Goal: Task Accomplishment & Management: Manage account settings

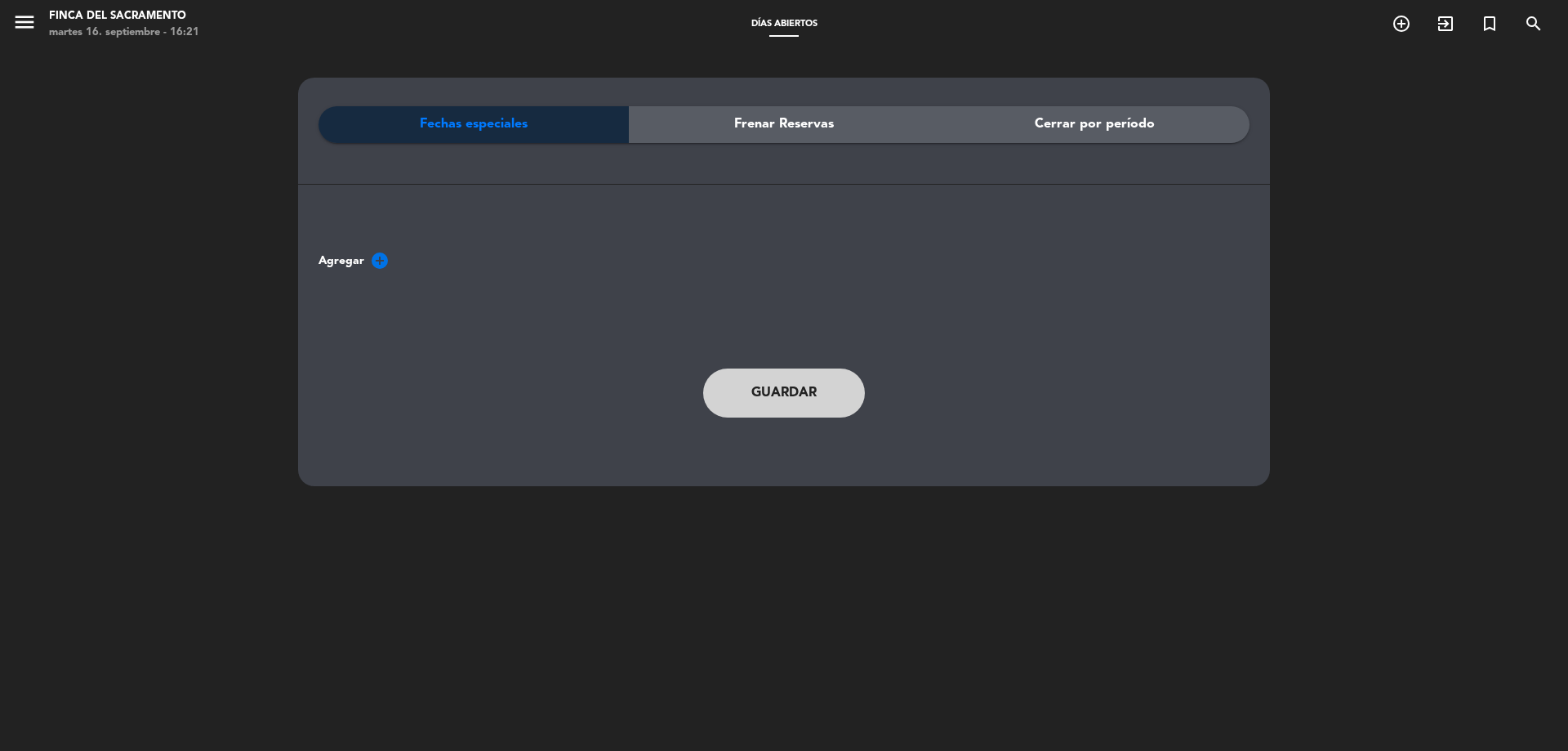
click at [810, 120] on span "Frenar Reservas" at bounding box center [783, 124] width 99 height 21
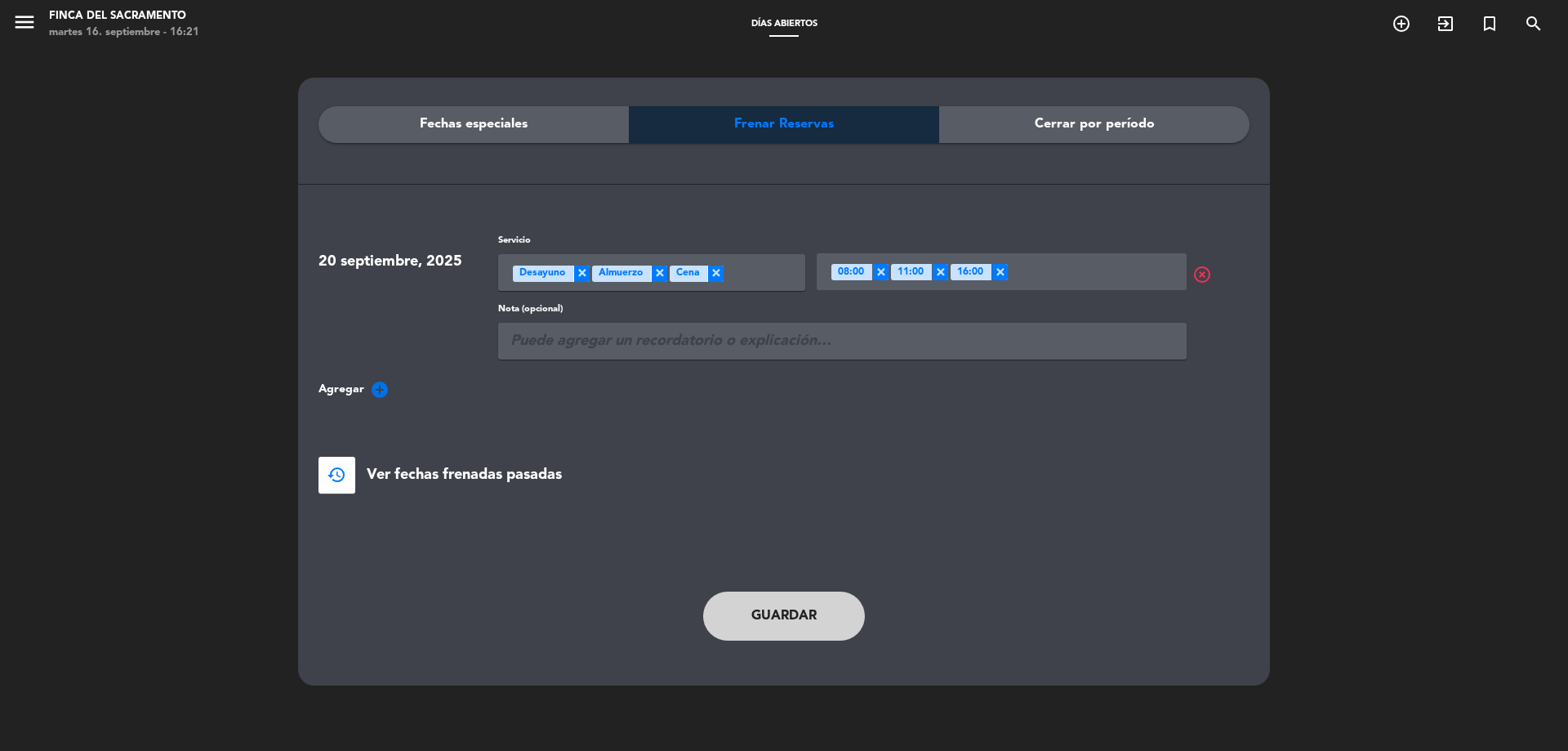
click at [1088, 119] on span "Cerrar por período" at bounding box center [1095, 124] width 120 height 21
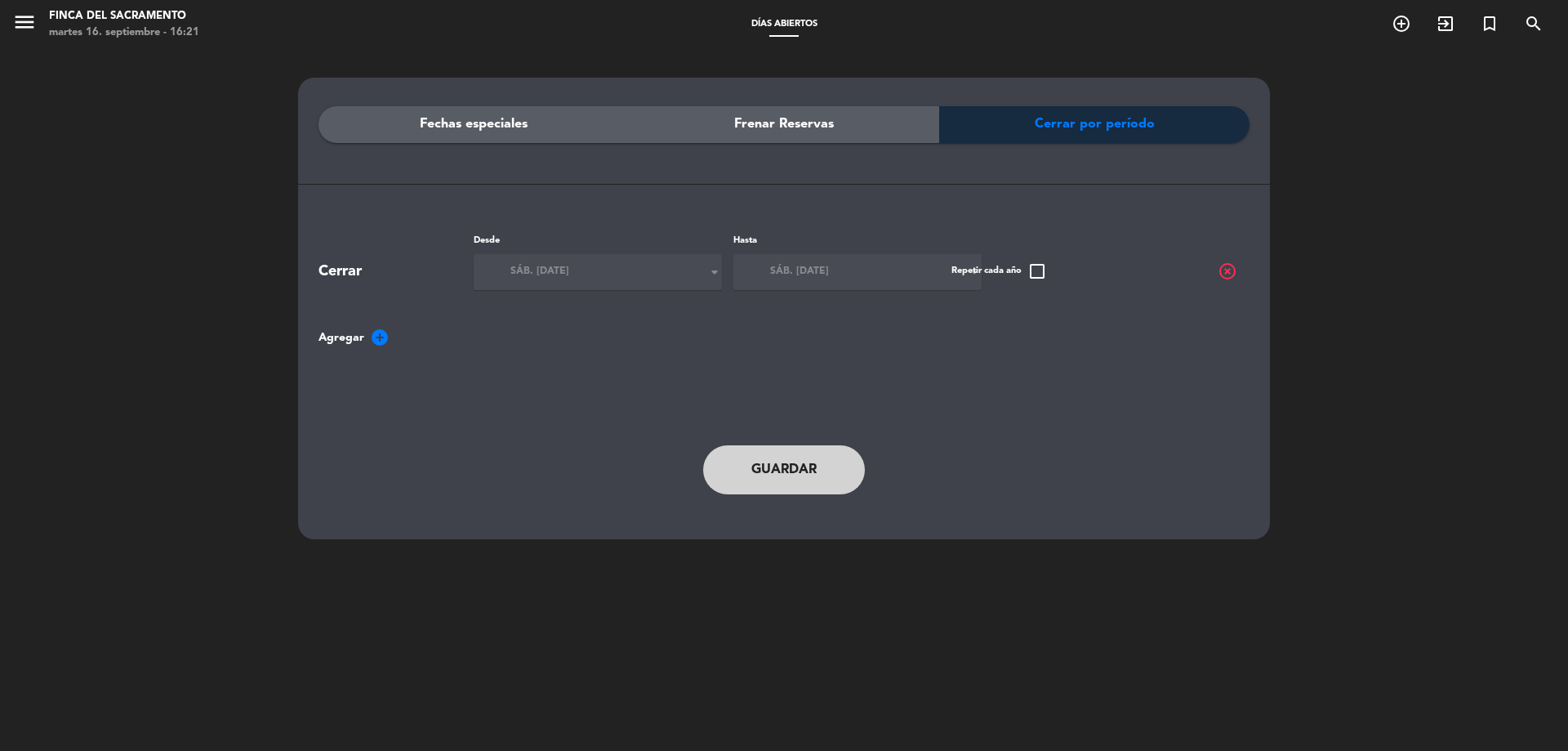
click at [795, 115] on span "Frenar Reservas" at bounding box center [783, 124] width 99 height 21
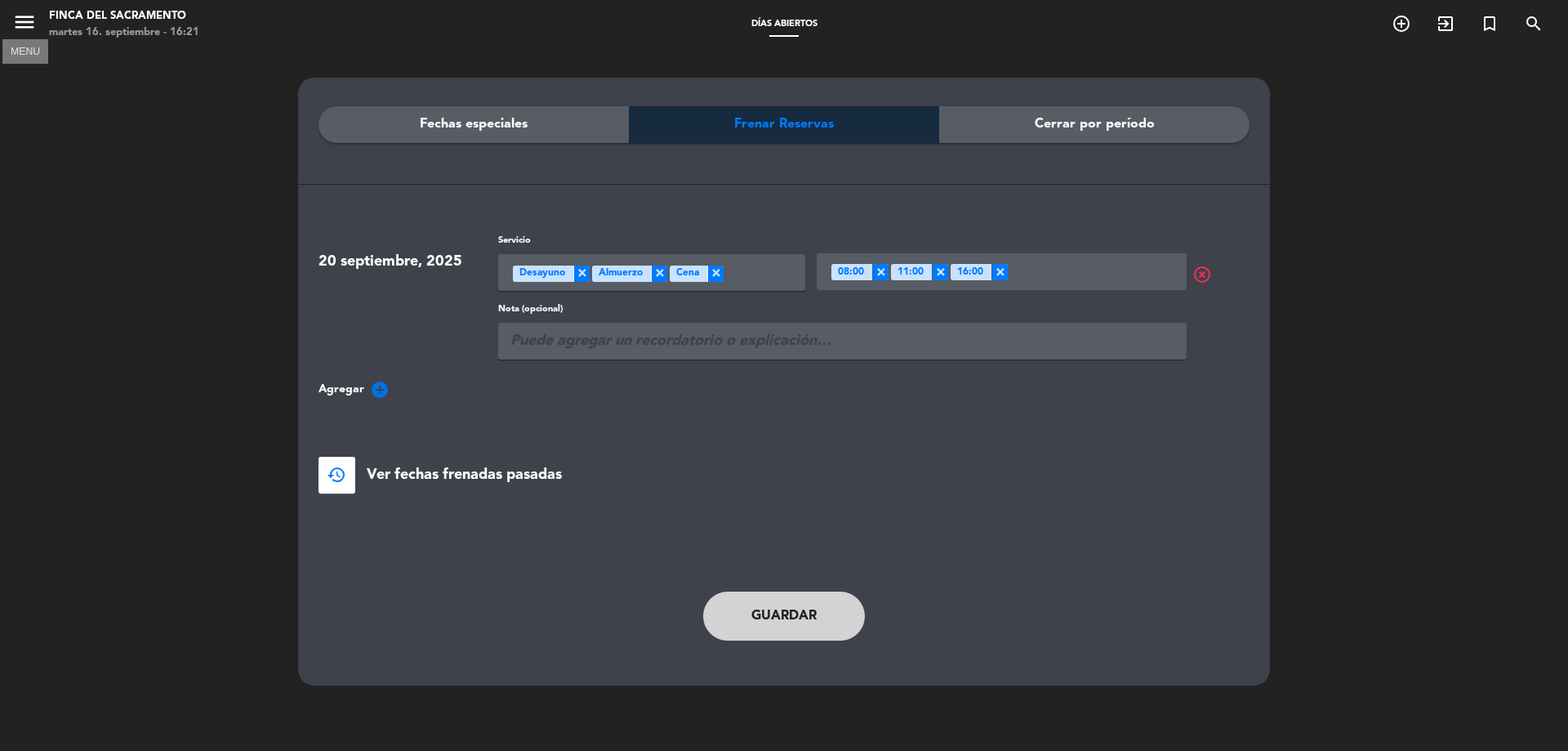
click at [25, 23] on icon "menu" at bounding box center [24, 22] width 25 height 25
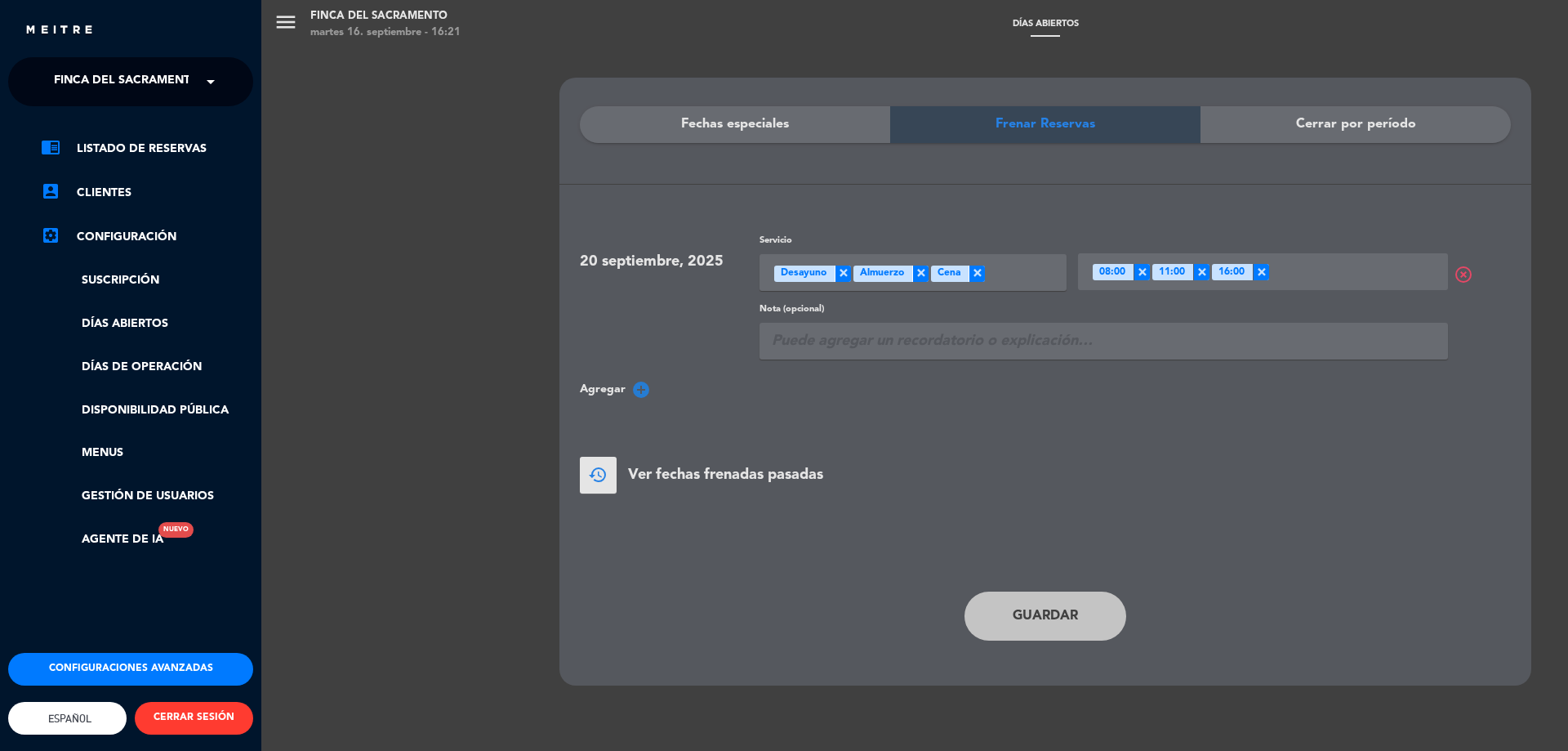
click at [120, 137] on div "chrome_reader_mode Listado de Reservas account_box Clientes settings_applicatio…" at bounding box center [131, 351] width 270 height 491
click at [113, 142] on link "chrome_reader_mode Listado de Reservas" at bounding box center [147, 149] width 212 height 20
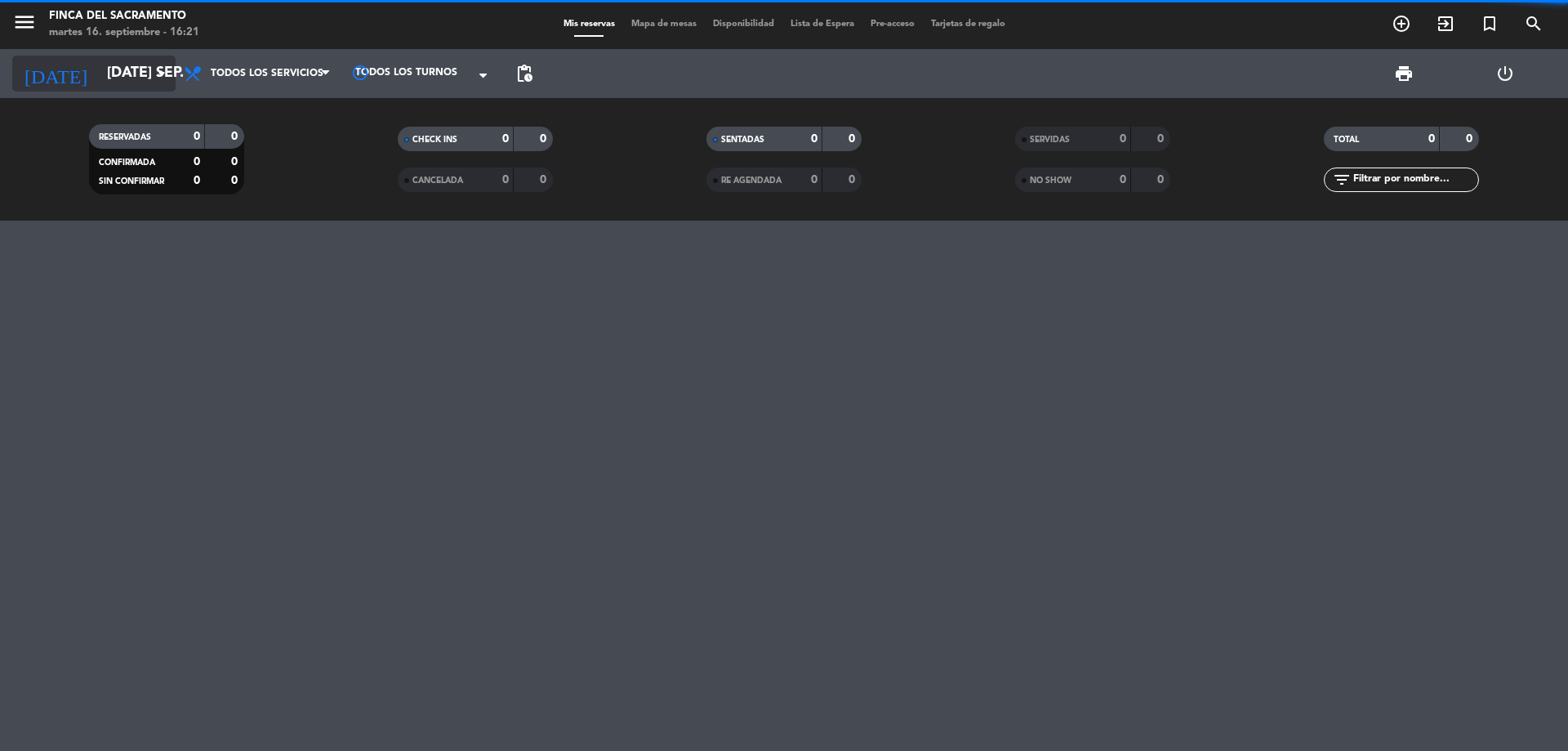
click at [148, 78] on input "[DATE] sep." at bounding box center [193, 73] width 189 height 33
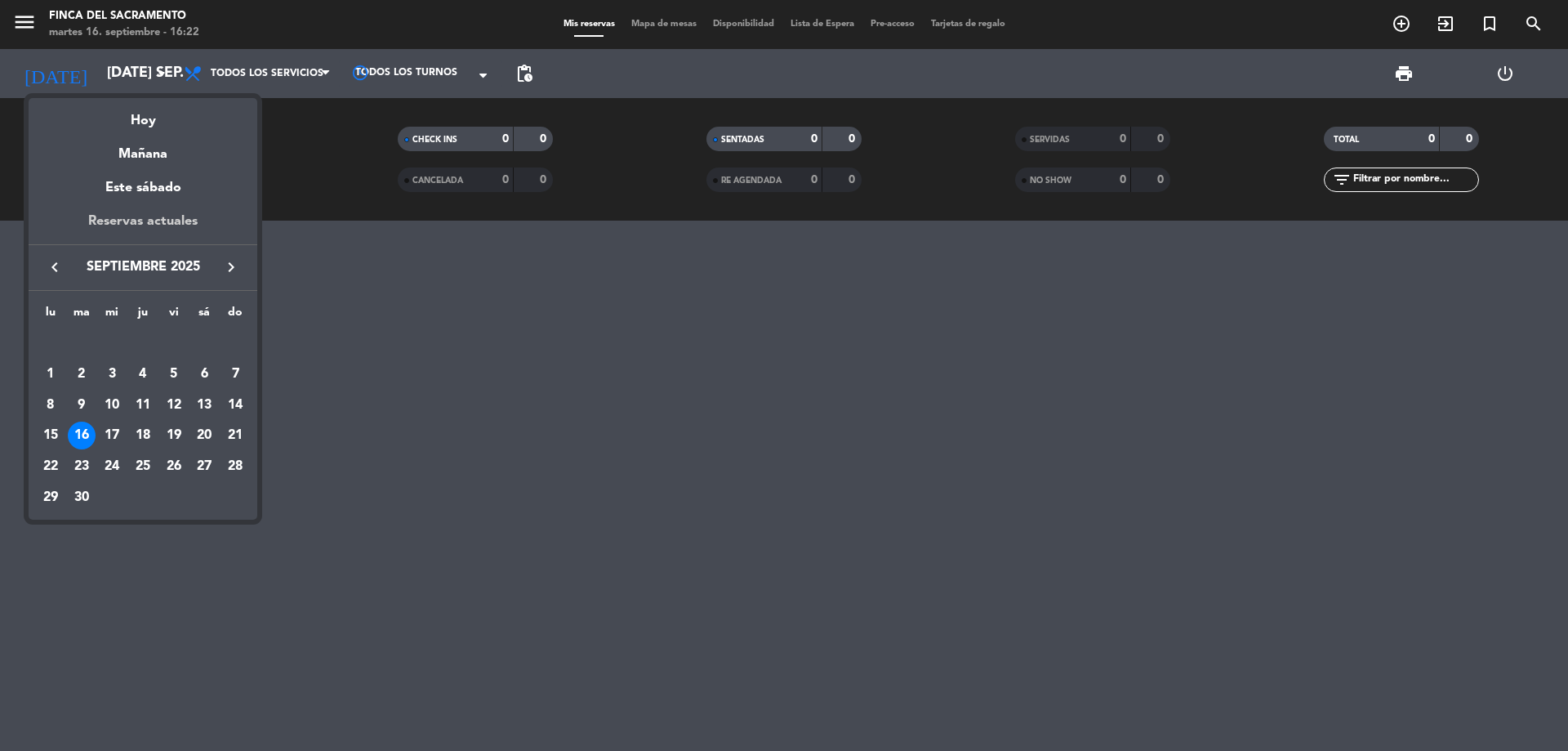
click at [95, 229] on div "Reservas actuales" at bounding box center [143, 227] width 229 height 33
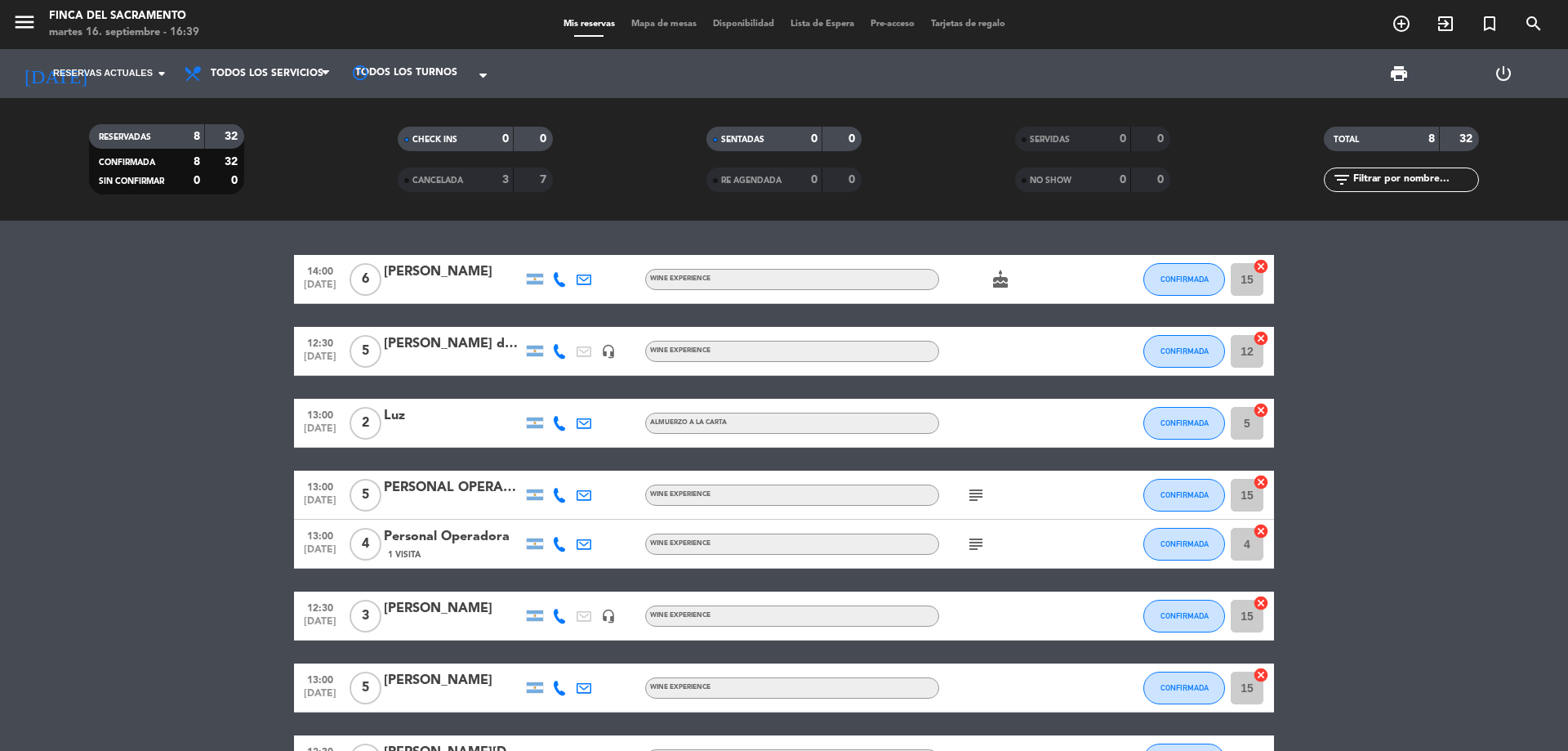
click at [285, 366] on bookings-row "14:00 [DATE] 6 [PERSON_NAME] Wine Experience cake CONFIRMADA 15 cancel 12:30 [D…" at bounding box center [784, 519] width 1568 height 530
